Goal: Use online tool/utility: Utilize a website feature to perform a specific function

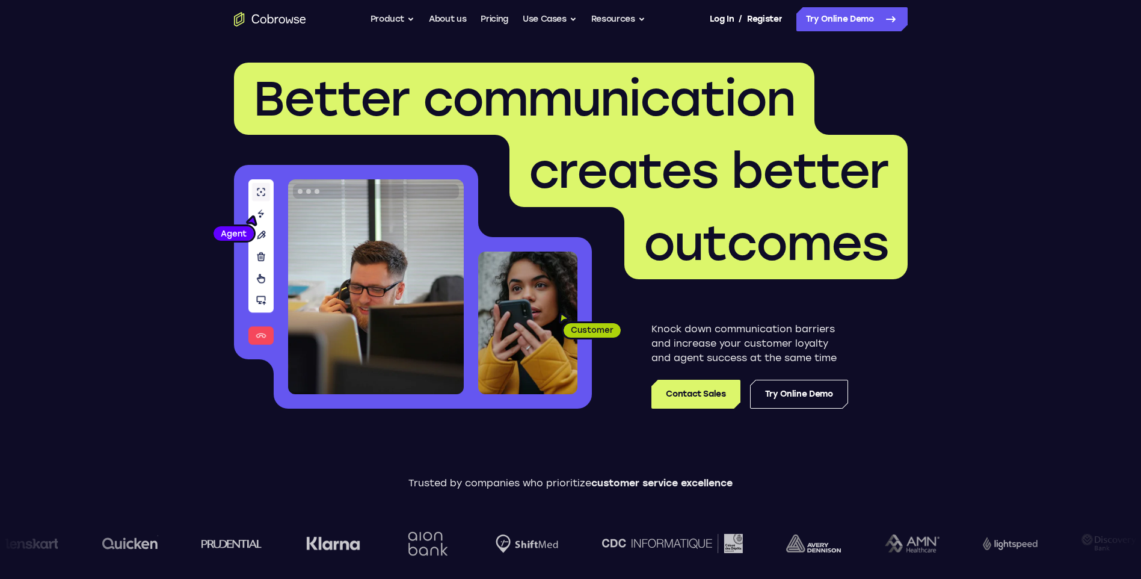
click at [829, 26] on link "Try Online Demo" at bounding box center [851, 19] width 111 height 24
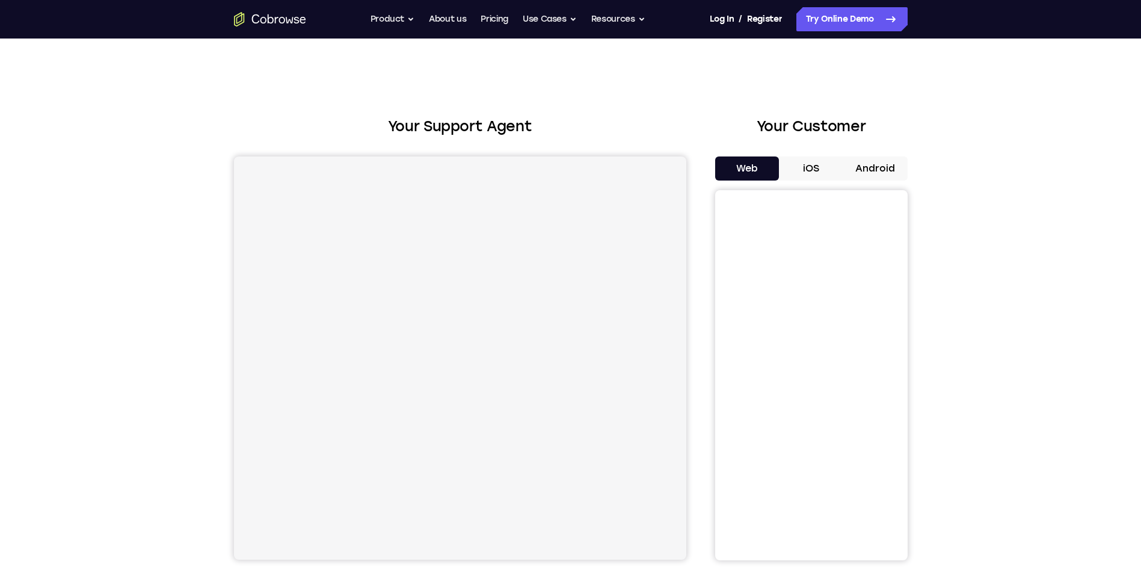
click at [897, 161] on button "Android" at bounding box center [875, 168] width 64 height 24
click at [813, 161] on button "iOS" at bounding box center [811, 168] width 64 height 24
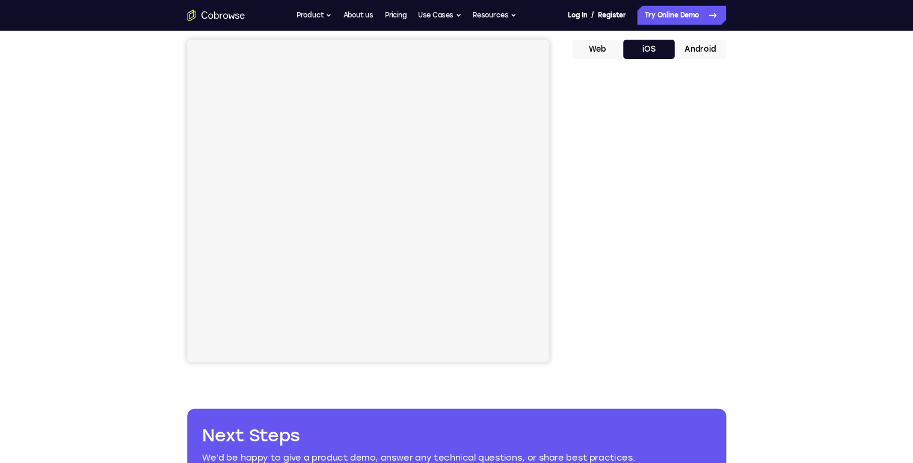
scroll to position [60, 0]
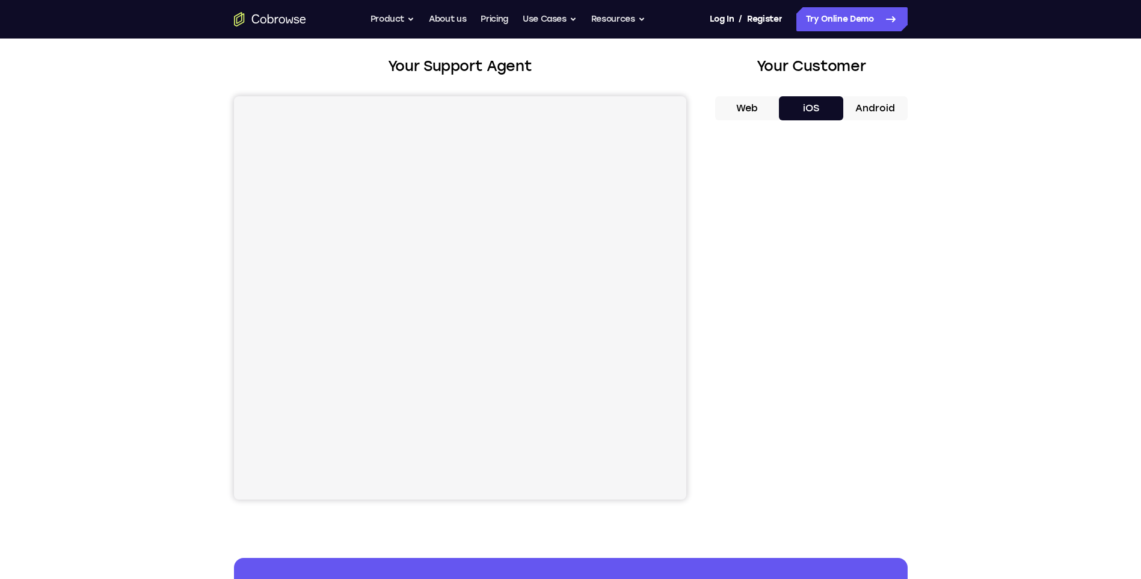
click at [870, 103] on button "Android" at bounding box center [875, 108] width 64 height 24
drag, startPoint x: 870, startPoint y: 103, endPoint x: 870, endPoint y: 112, distance: 9.0
click at [870, 112] on button "Android" at bounding box center [875, 108] width 64 height 24
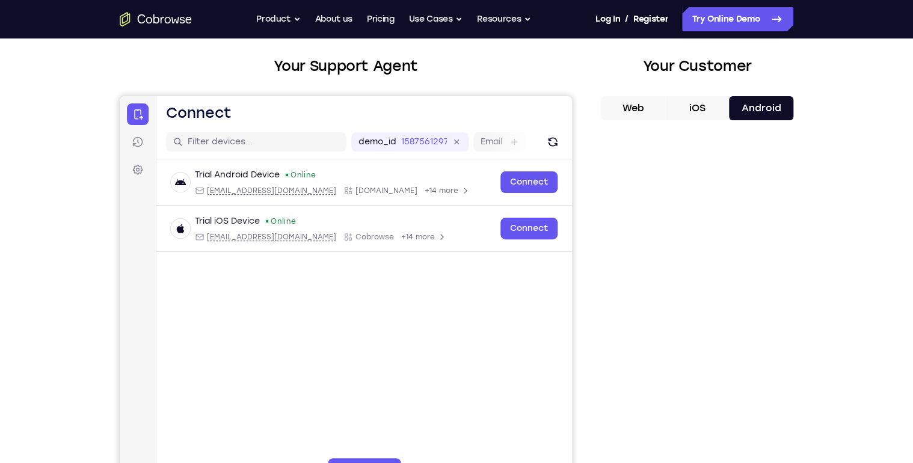
scroll to position [0, 0]
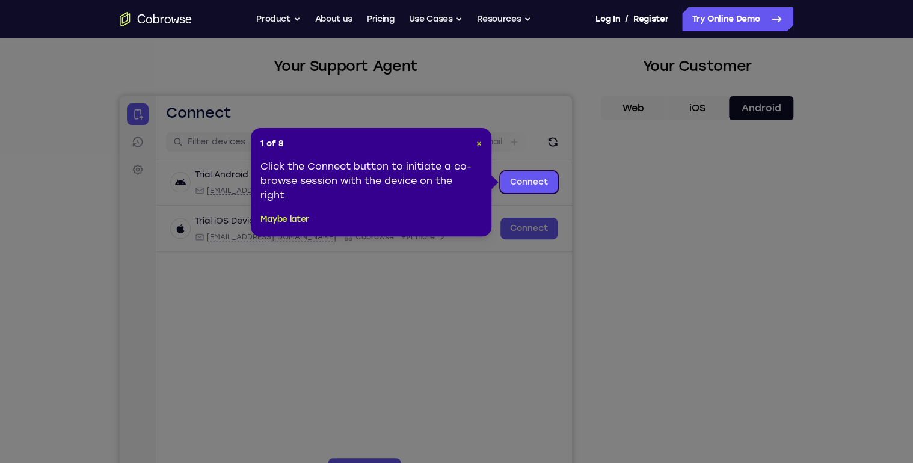
click at [478, 143] on span "×" at bounding box center [478, 143] width 5 height 10
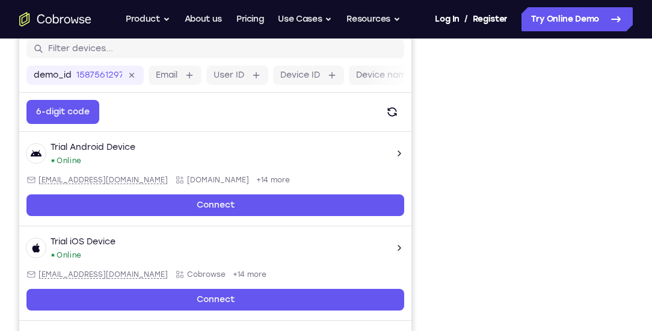
scroll to position [156, 0]
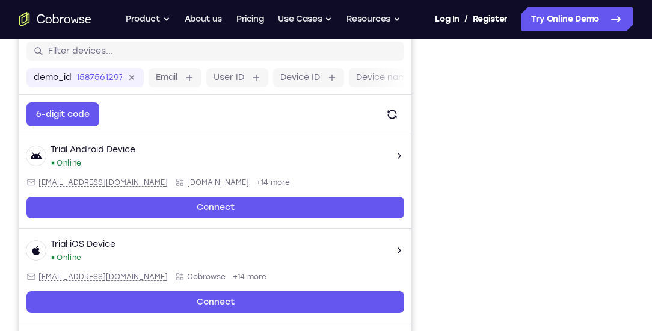
click at [439, 115] on div "Your Support Agent Your Customer Web iOS Android" at bounding box center [326, 181] width 614 height 445
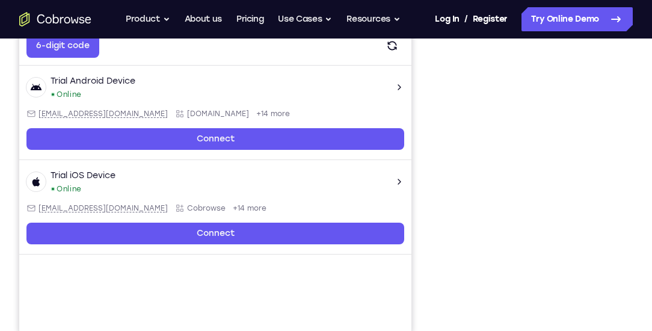
scroll to position [259, 0]
